Goal: Task Accomplishment & Management: Manage account settings

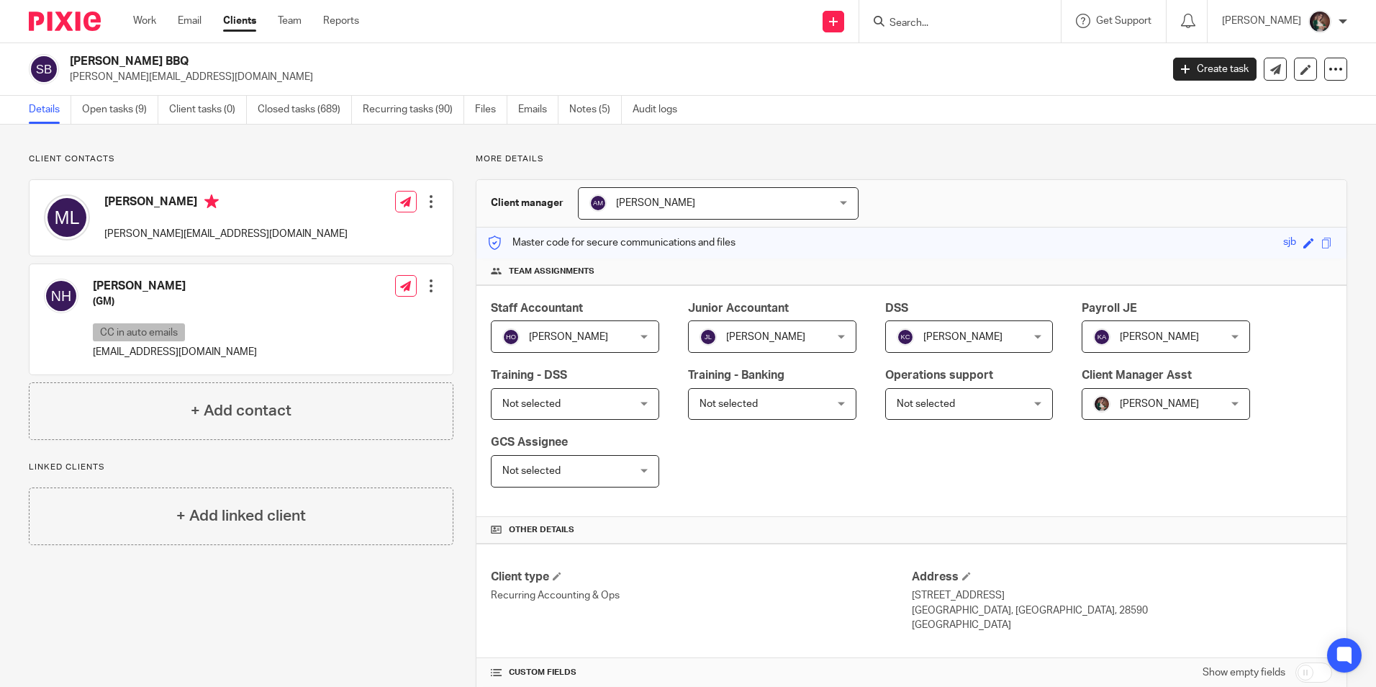
click at [945, 19] on input "Search" at bounding box center [953, 23] width 130 height 13
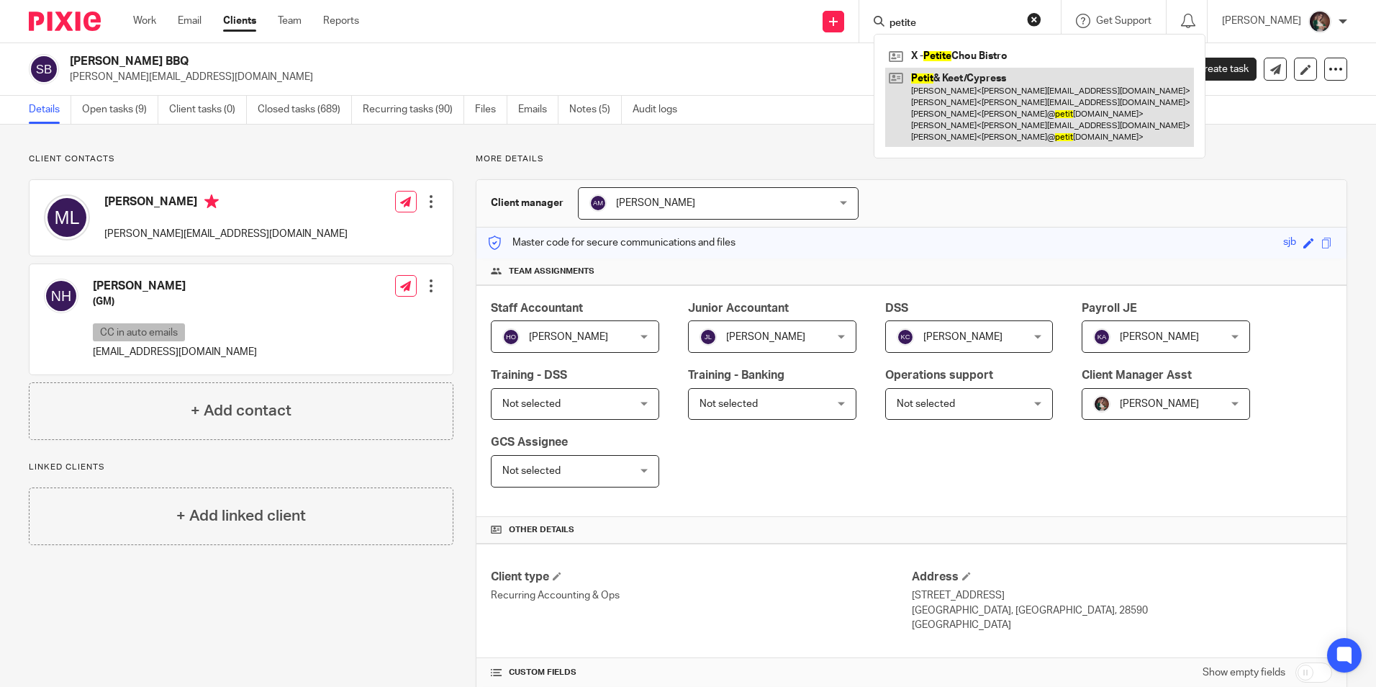
type input "petite"
click at [957, 96] on link at bounding box center [1039, 108] width 309 height 80
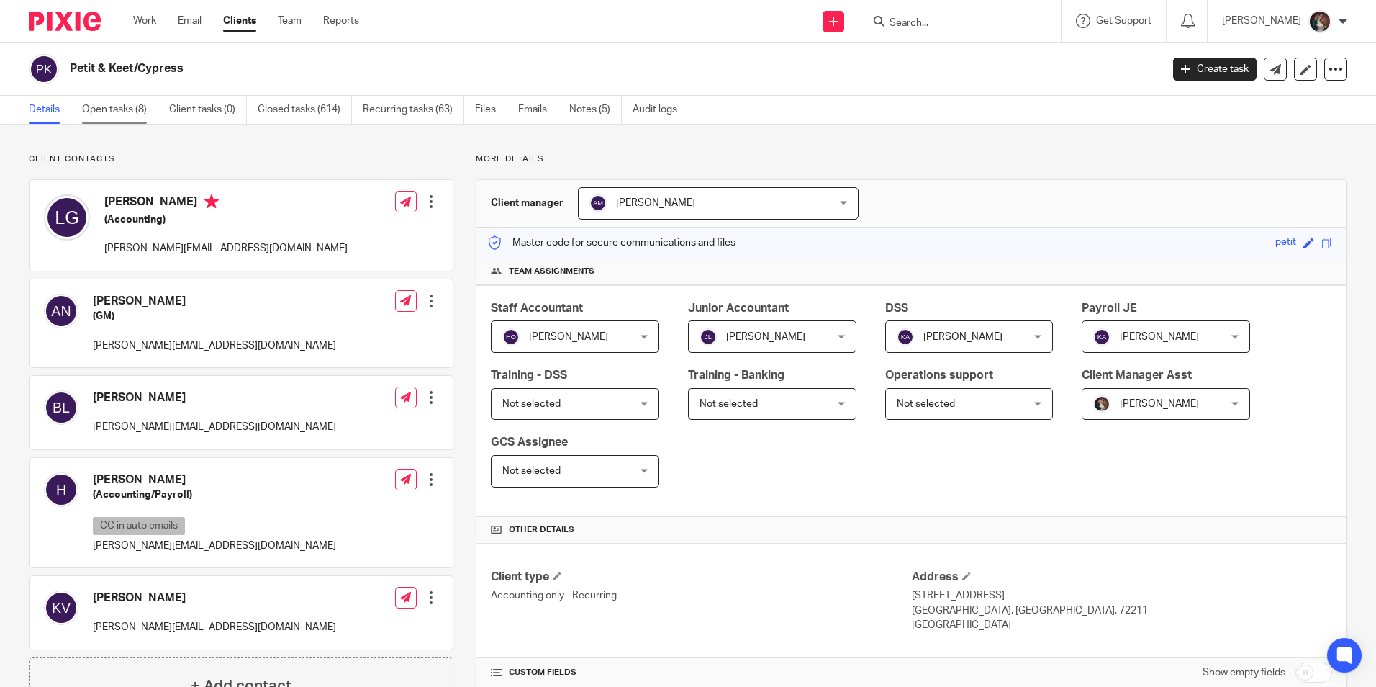
click at [118, 108] on link "Open tasks (8)" at bounding box center [120, 110] width 76 height 28
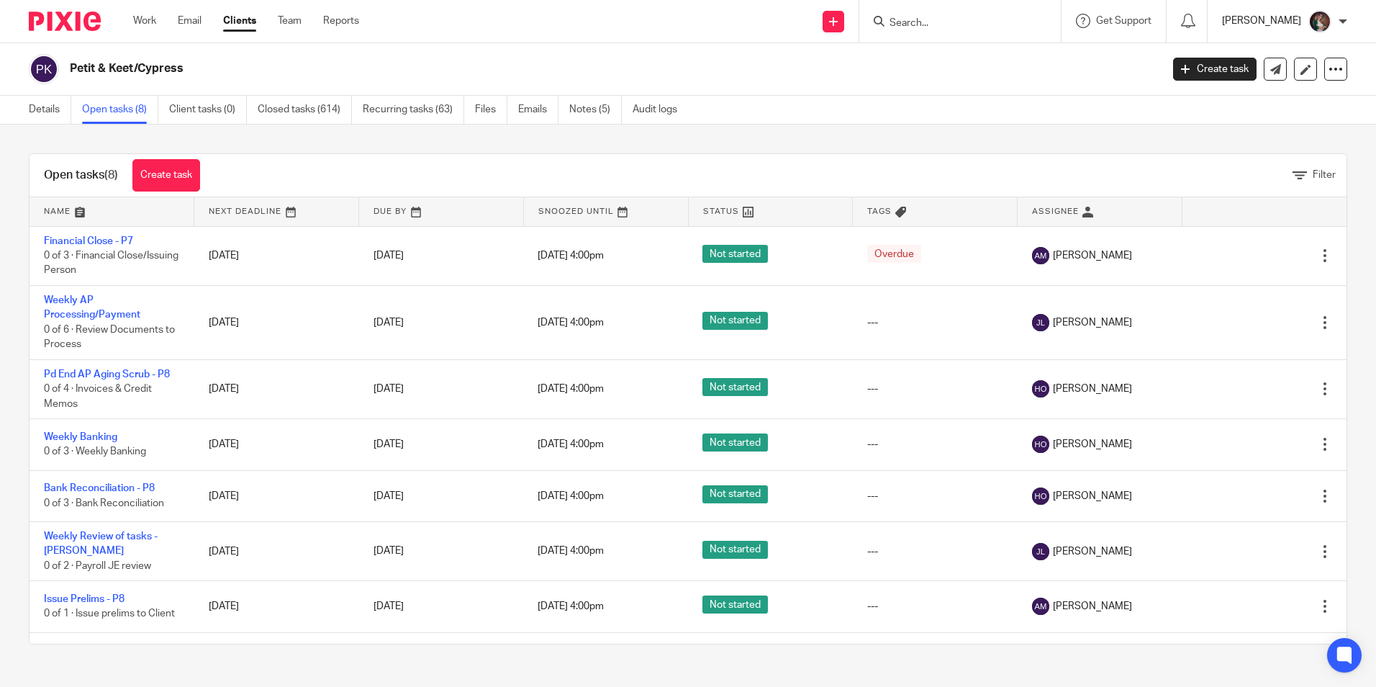
click at [1280, 19] on p "[PERSON_NAME]" at bounding box center [1261, 21] width 79 height 14
click at [1276, 62] on span "My profile" at bounding box center [1287, 58] width 45 height 10
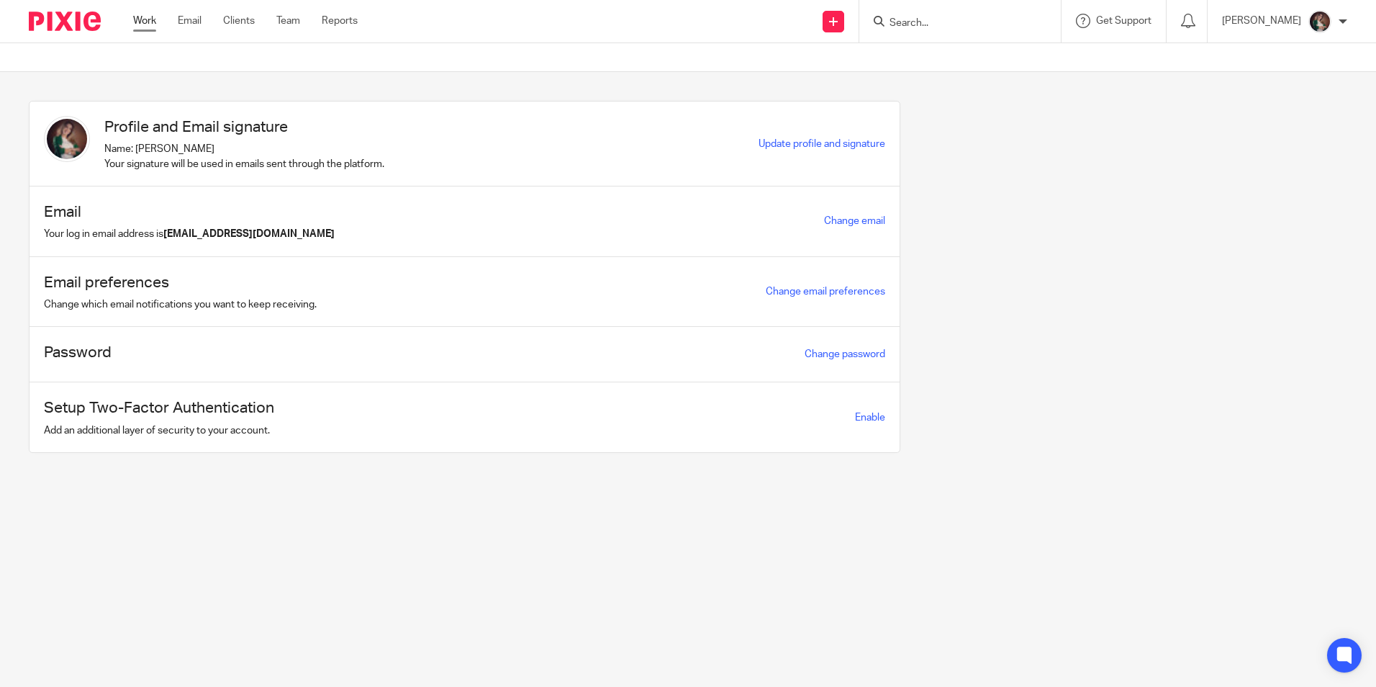
click at [145, 25] on link "Work" at bounding box center [144, 21] width 23 height 14
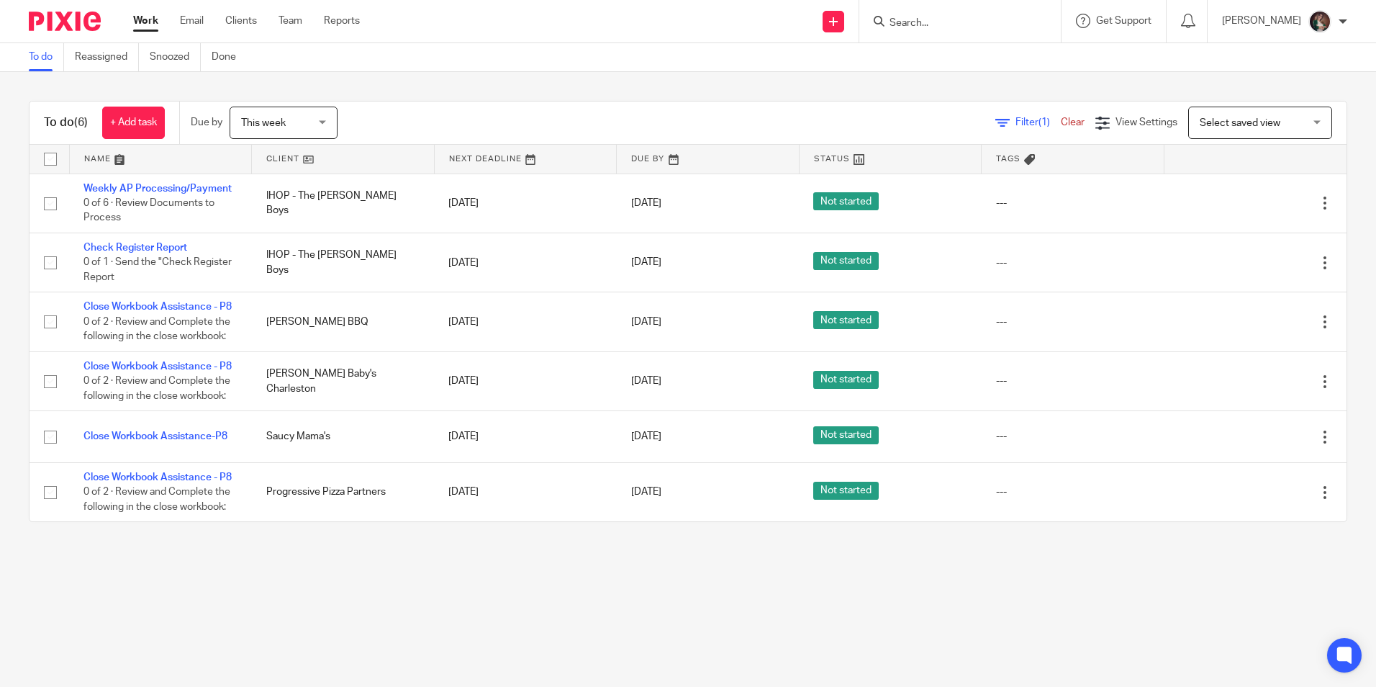
click at [192, 595] on main "To do Reassigned Snoozed Done To do (6) + Add task Due by This week This week T…" at bounding box center [688, 343] width 1376 height 687
click at [191, 607] on main "To do Reassigned Snoozed Done To do (6) + Add task Due by This week This week T…" at bounding box center [688, 343] width 1376 height 687
click at [191, 611] on main "To do Reassigned Snoozed Done To do (6) + Add task Due by This week This week T…" at bounding box center [688, 343] width 1376 height 687
